Goal: Transaction & Acquisition: Purchase product/service

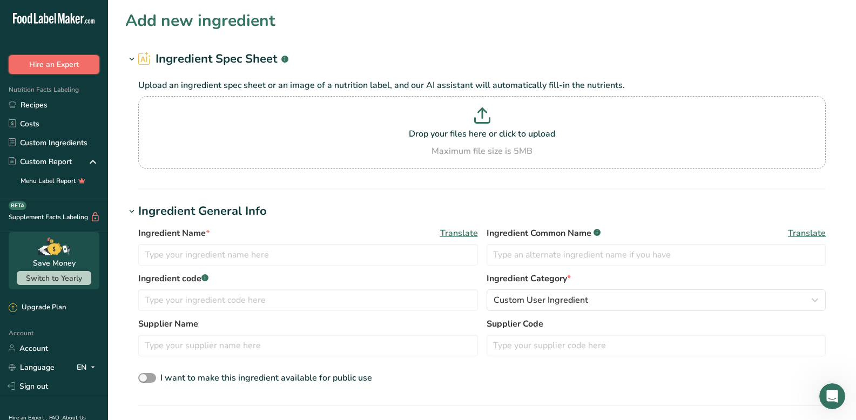
click at [62, 68] on button "Hire an Expert" at bounding box center [54, 64] width 91 height 19
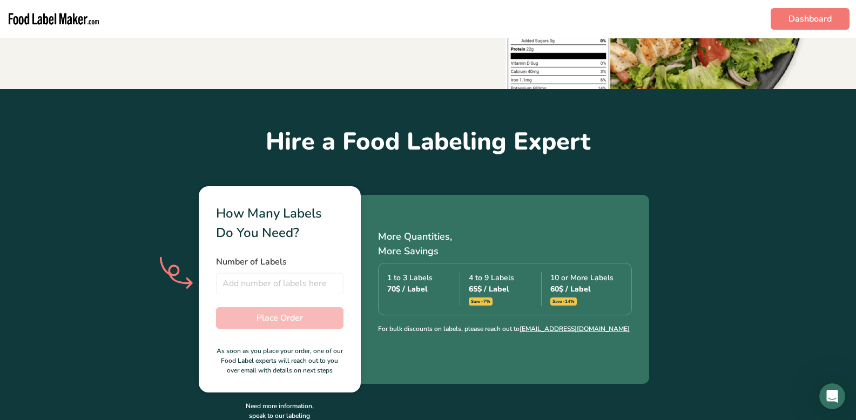
scroll to position [186, 0]
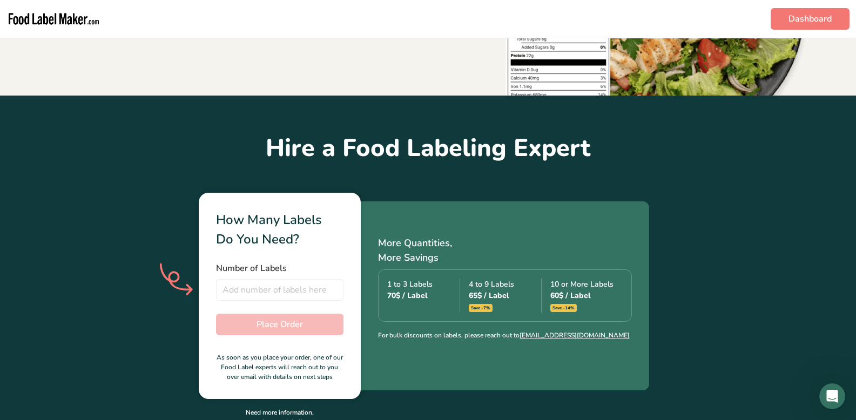
click at [37, 17] on img "main navigation" at bounding box center [53, 18] width 95 height 29
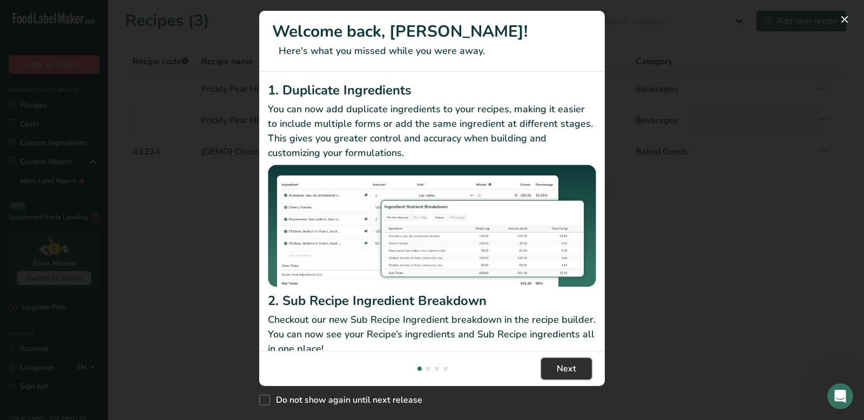
click at [561, 368] on span "Next" at bounding box center [566, 368] width 19 height 13
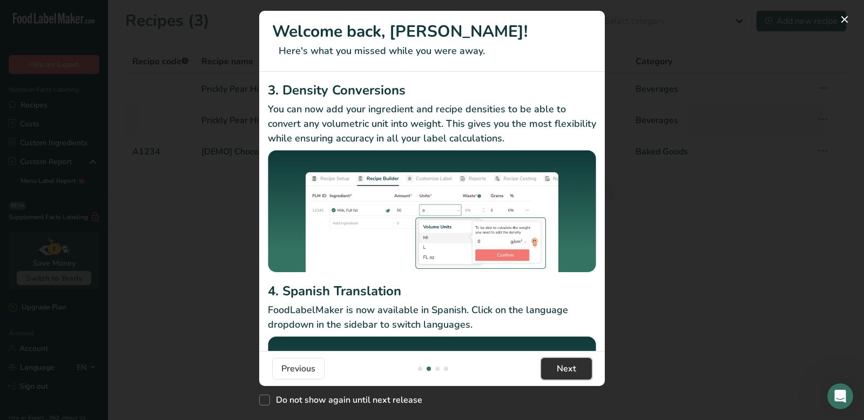
click at [561, 368] on span "Next" at bounding box center [566, 368] width 19 height 13
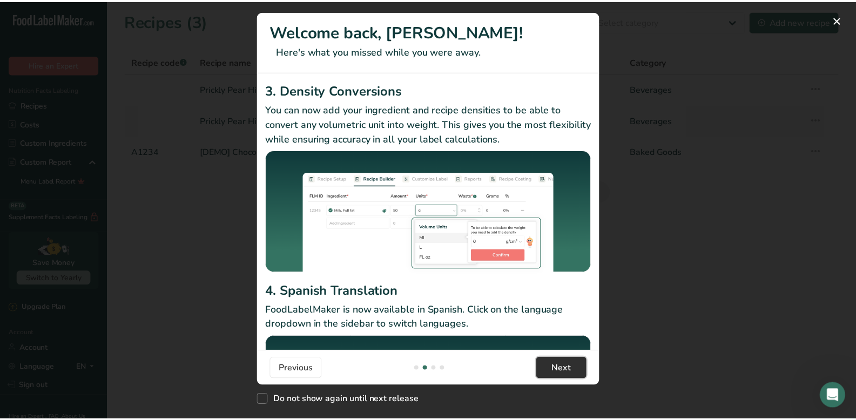
scroll to position [0, 1037]
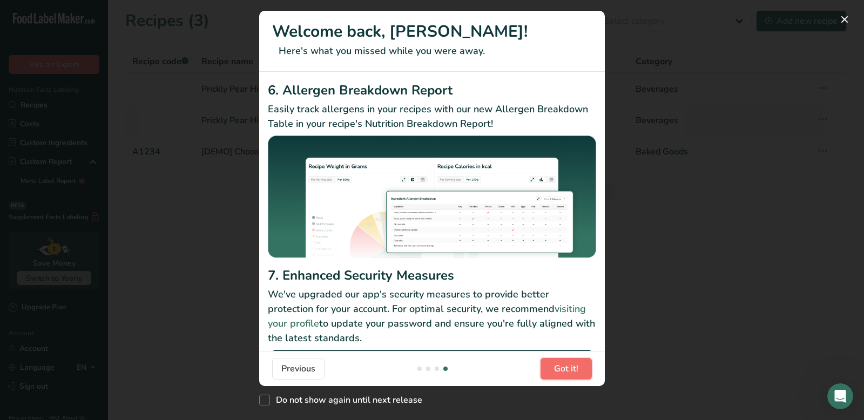
click at [561, 368] on span "Got it!" at bounding box center [566, 368] width 24 height 13
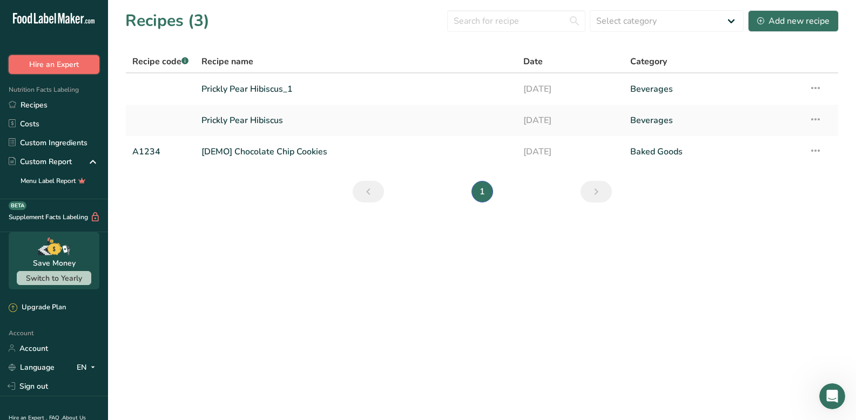
click at [69, 66] on button "Hire an Expert" at bounding box center [54, 64] width 91 height 19
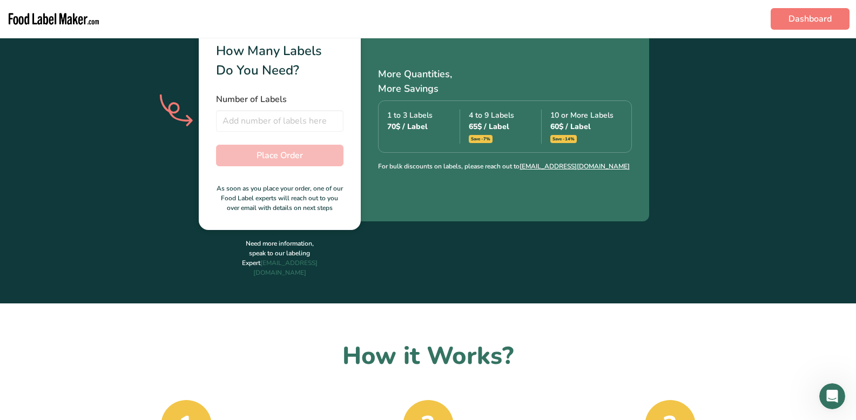
scroll to position [348, 0]
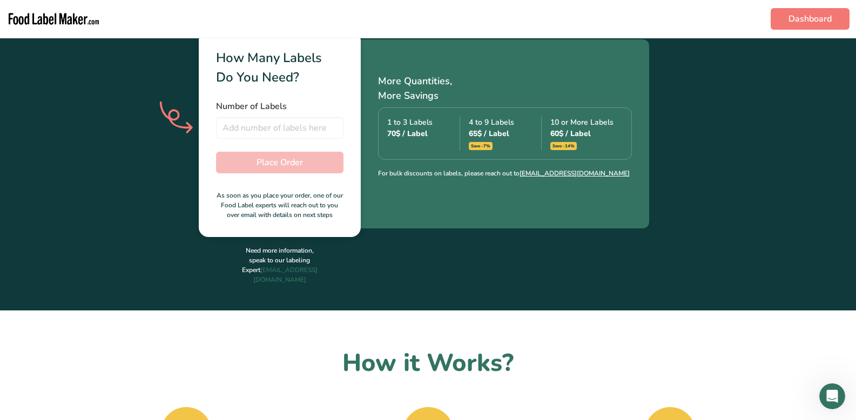
drag, startPoint x: 432, startPoint y: 133, endPoint x: 386, endPoint y: 126, distance: 46.5
click at [387, 126] on div "1 to 3 Labels 70$ / Label" at bounding box center [423, 134] width 73 height 34
copy div "1 to 3 Labels 70$ / Label"
